Goal: Task Accomplishment & Management: Complete application form

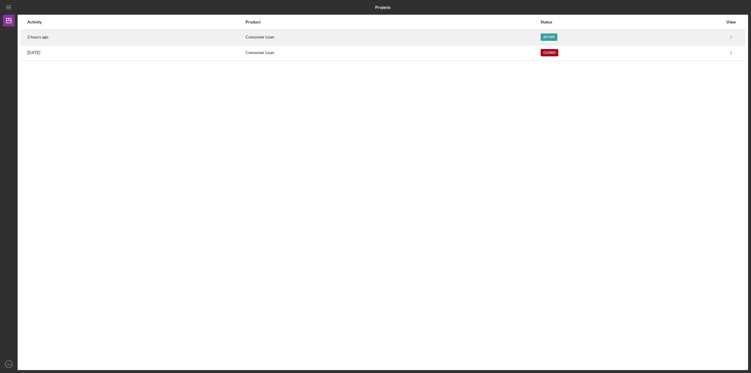
click at [499, 34] on div "Consumer Loan" at bounding box center [393, 37] width 295 height 15
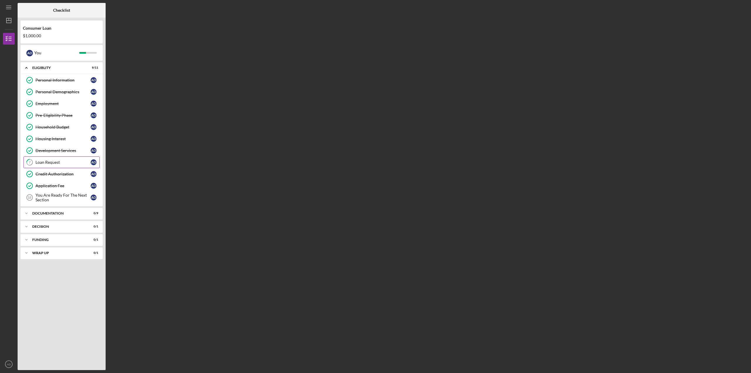
drag, startPoint x: 47, startPoint y: 163, endPoint x: 53, endPoint y: 153, distance: 12.5
click at [47, 163] on div "Loan Request" at bounding box center [62, 162] width 55 height 5
